Goal: Find specific page/section: Find specific page/section

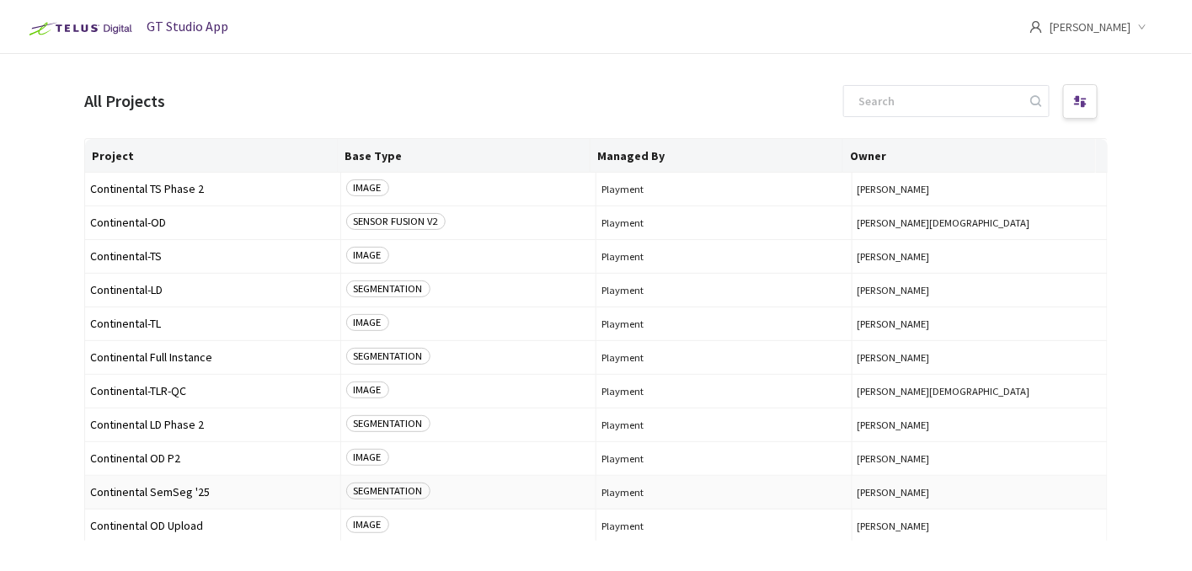
click at [195, 493] on span "Continental SemSeg '25" at bounding box center [212, 492] width 245 height 13
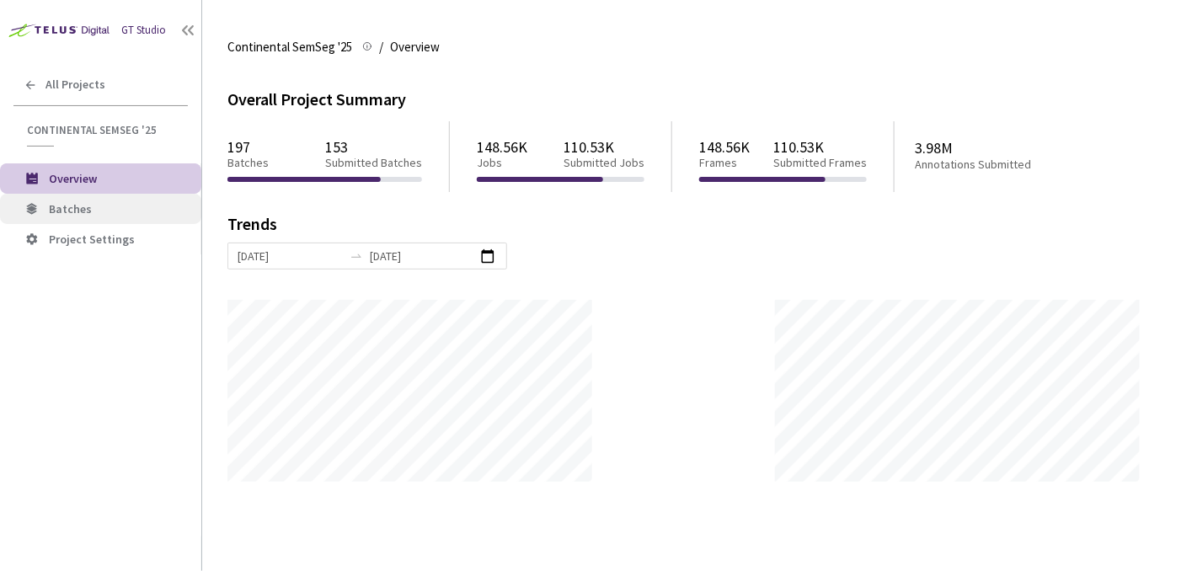
scroll to position [571, 1192]
click at [116, 202] on span "Batches" at bounding box center [118, 209] width 139 height 14
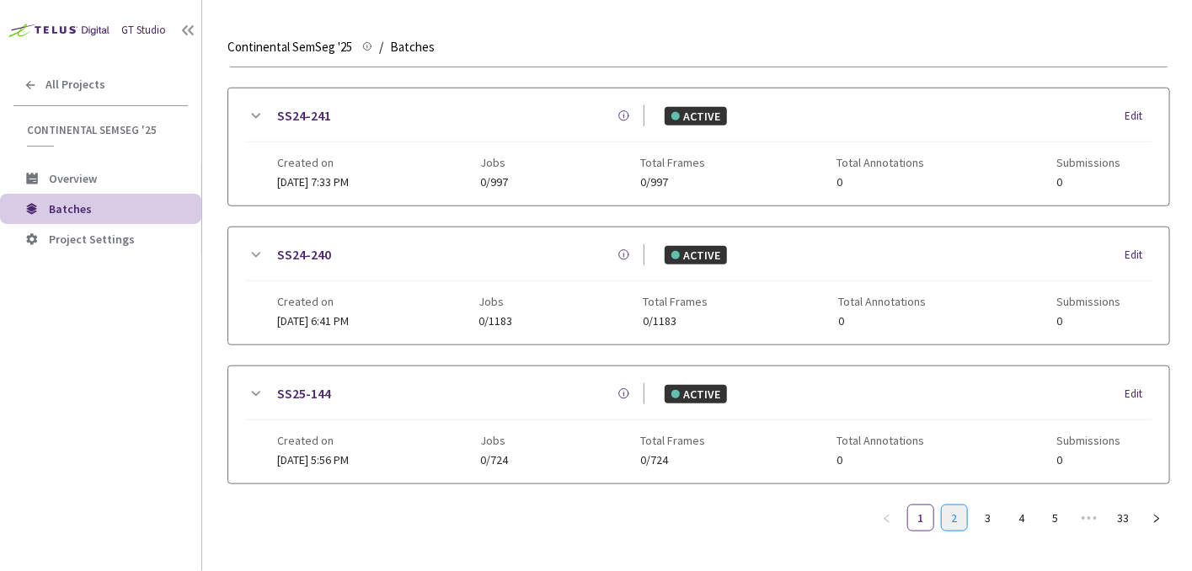
click at [959, 507] on link "2" at bounding box center [954, 518] width 25 height 25
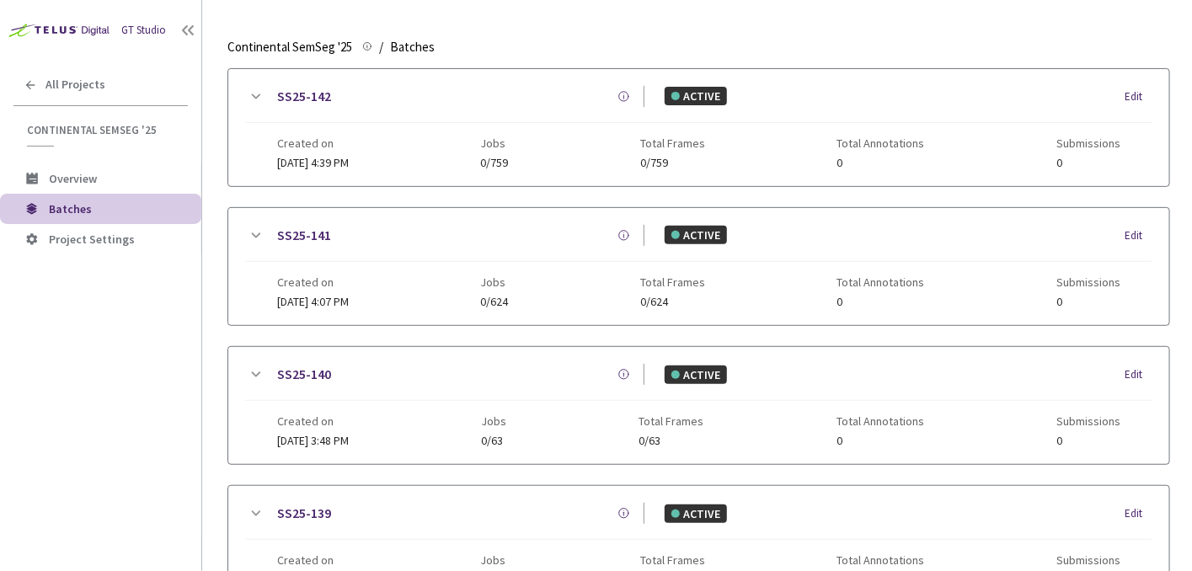
scroll to position [109, 0]
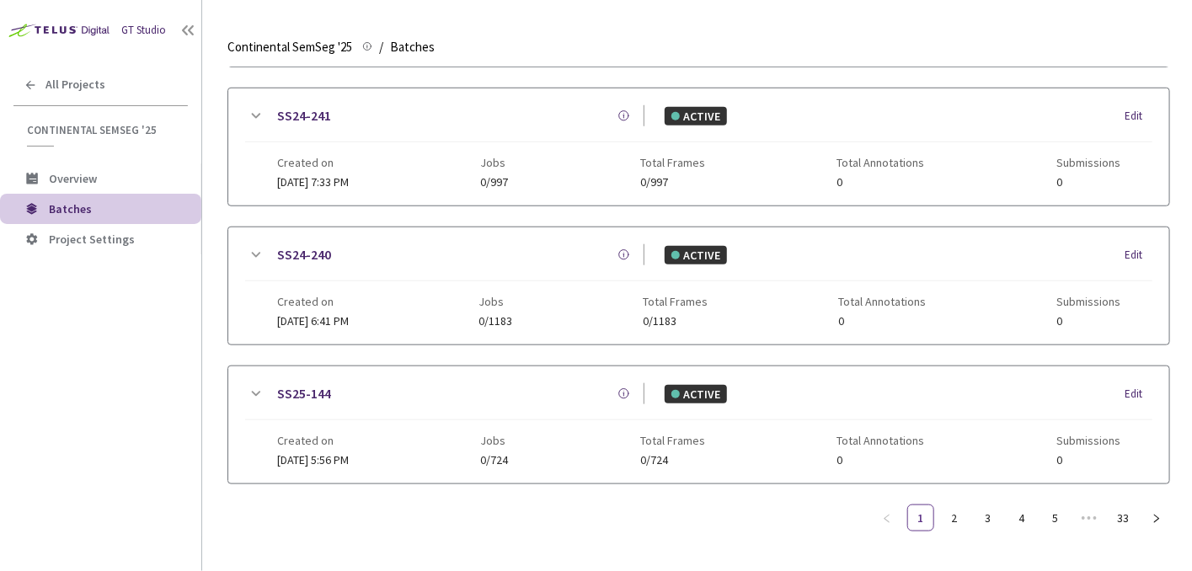
scroll to position [458, 0]
click at [952, 506] on link "2" at bounding box center [954, 518] width 25 height 25
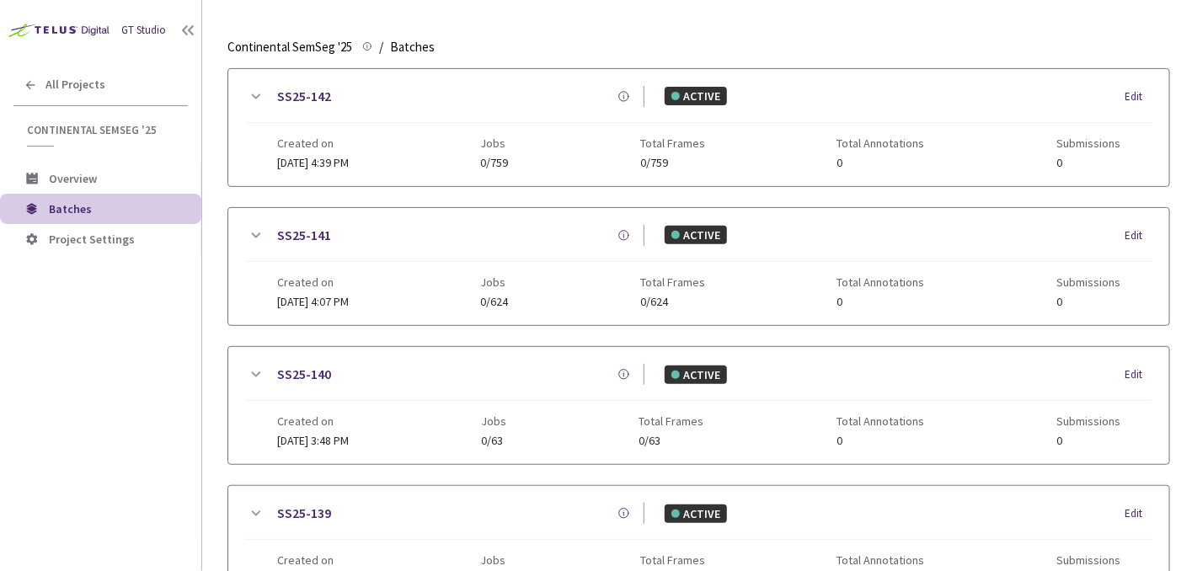
scroll to position [109, 0]
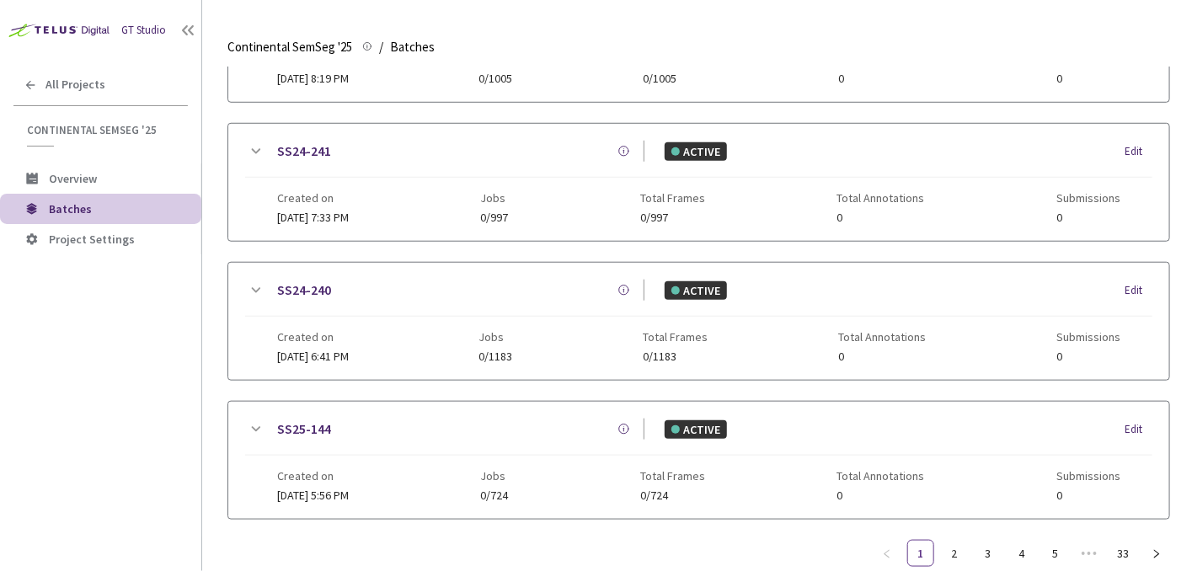
scroll to position [458, 0]
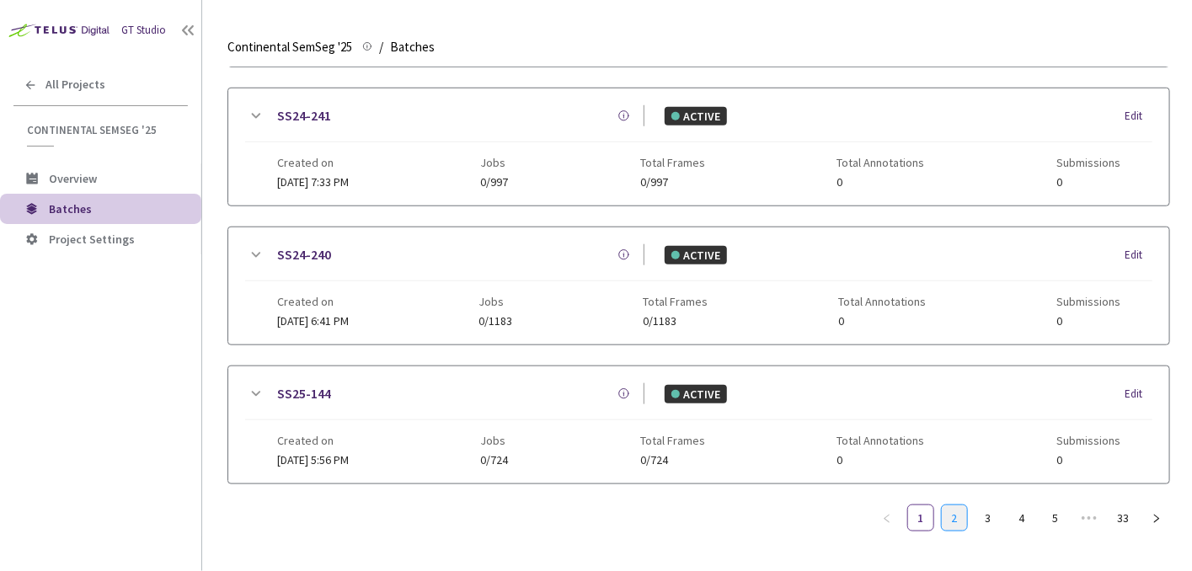
click at [962, 506] on link "2" at bounding box center [954, 518] width 25 height 25
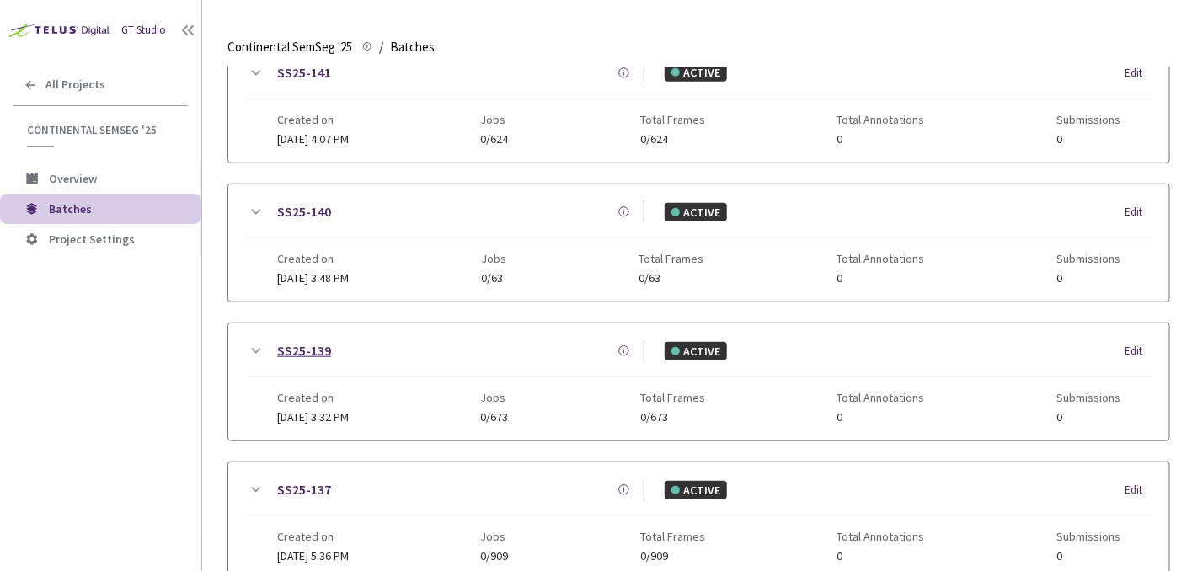
scroll to position [446, 0]
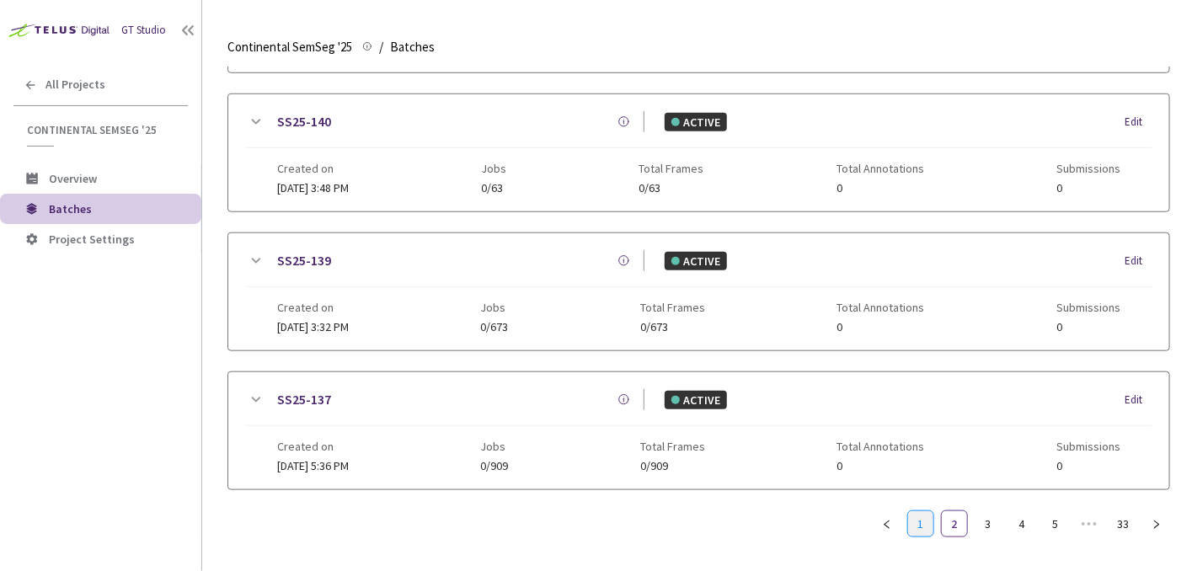
click at [929, 518] on link "1" at bounding box center [920, 524] width 25 height 25
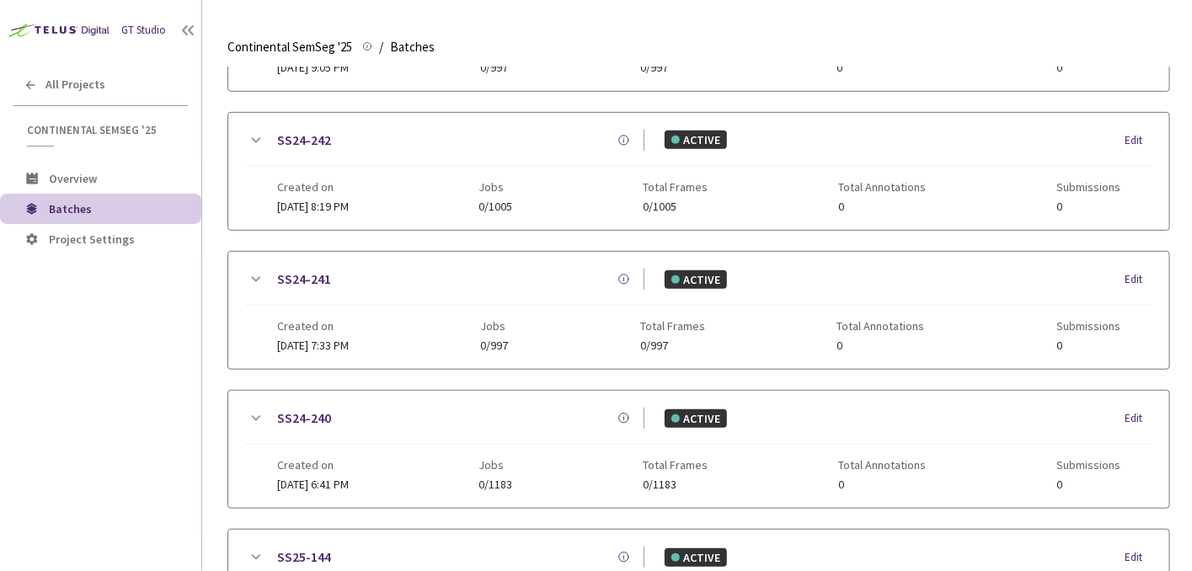
scroll to position [109, 0]
